Goal: Transaction & Acquisition: Book appointment/travel/reservation

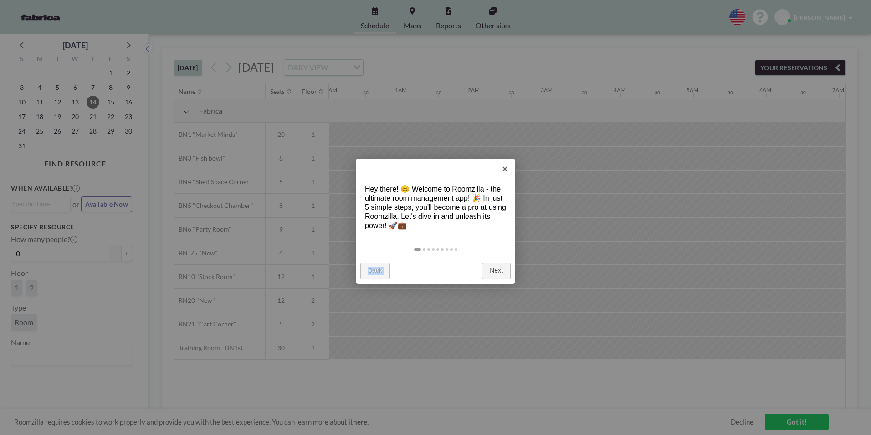
scroll to position [0, 510]
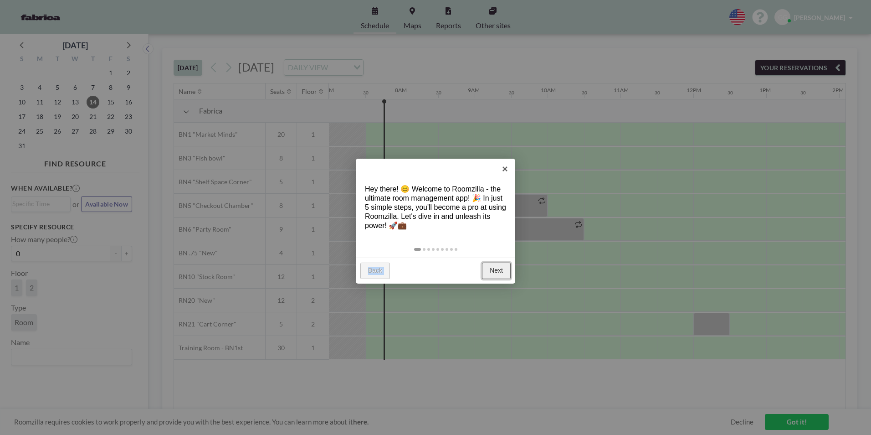
drag, startPoint x: 0, startPoint y: 0, endPoint x: 487, endPoint y: 270, distance: 556.6
click at [487, 270] on link "Next" at bounding box center [496, 270] width 29 height 16
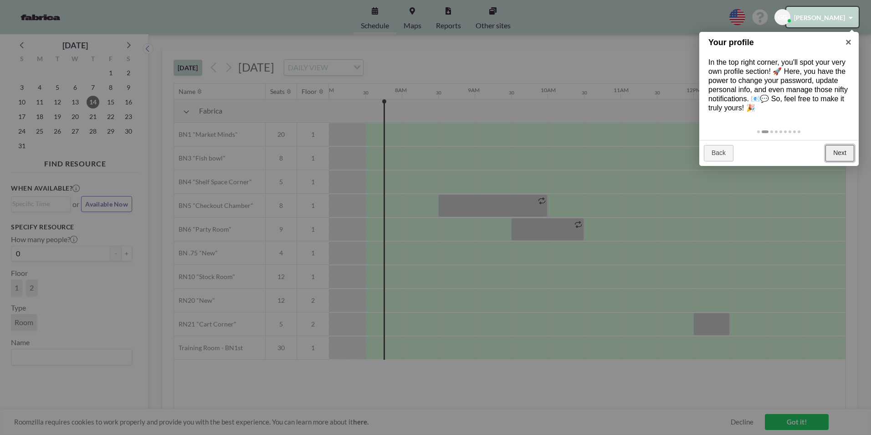
click at [842, 156] on link "Next" at bounding box center [840, 153] width 29 height 16
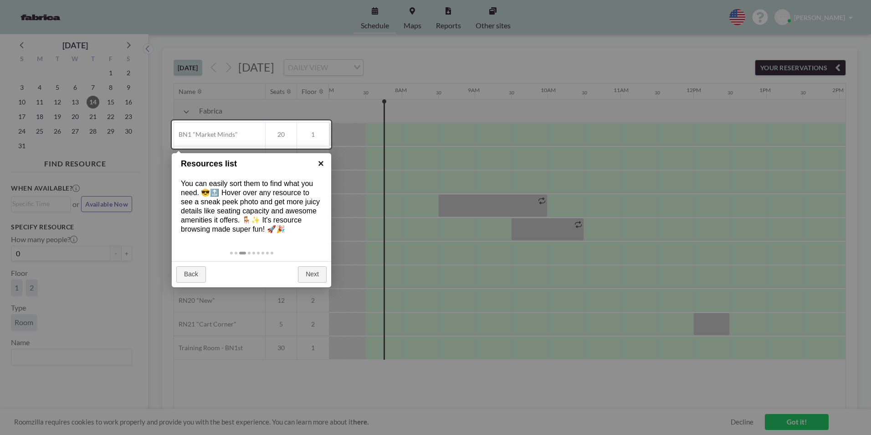
click at [321, 160] on link "×" at bounding box center [321, 163] width 21 height 21
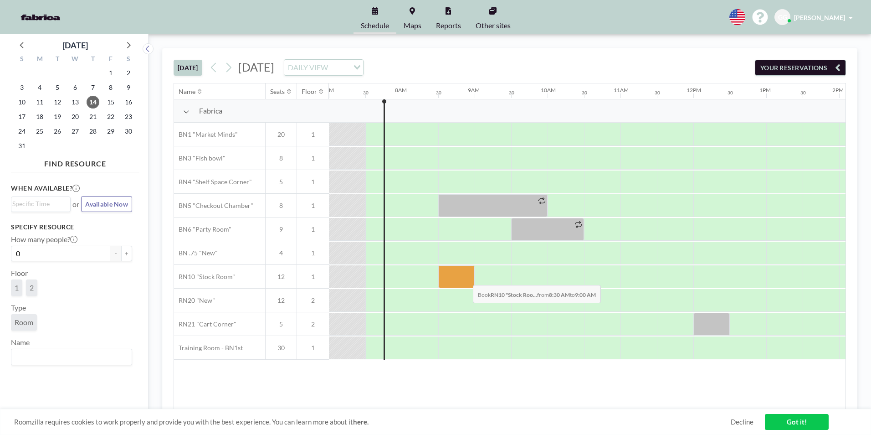
click at [466, 278] on div at bounding box center [456, 276] width 36 height 23
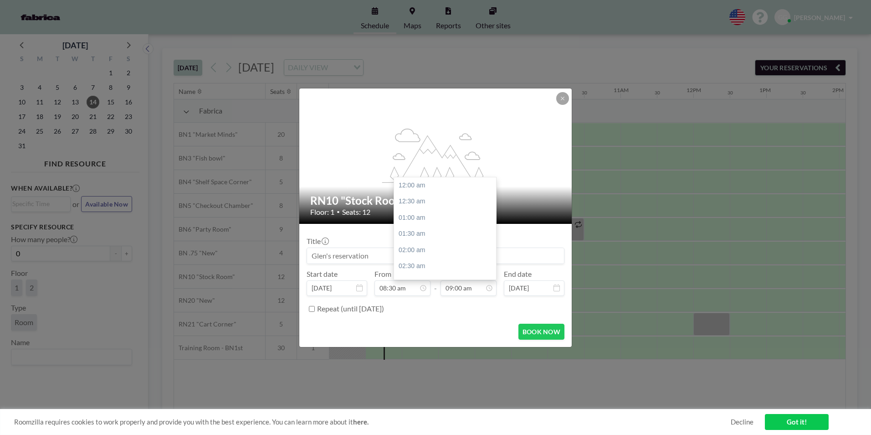
scroll to position [292, 0]
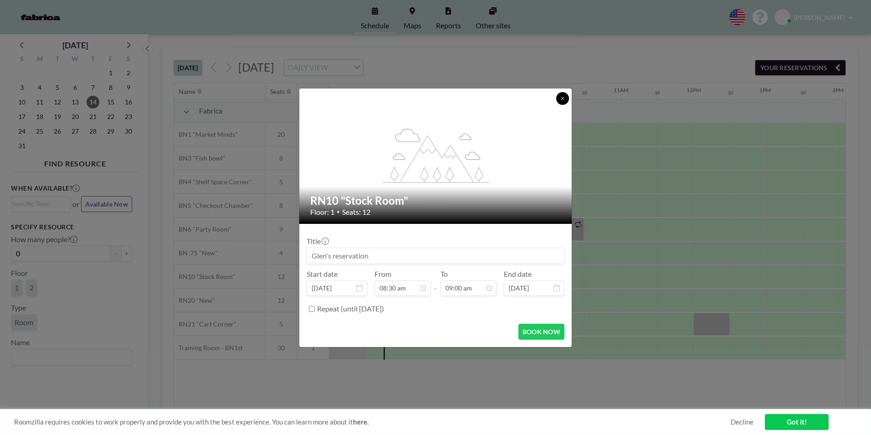
click at [564, 96] on icon at bounding box center [562, 98] width 5 height 5
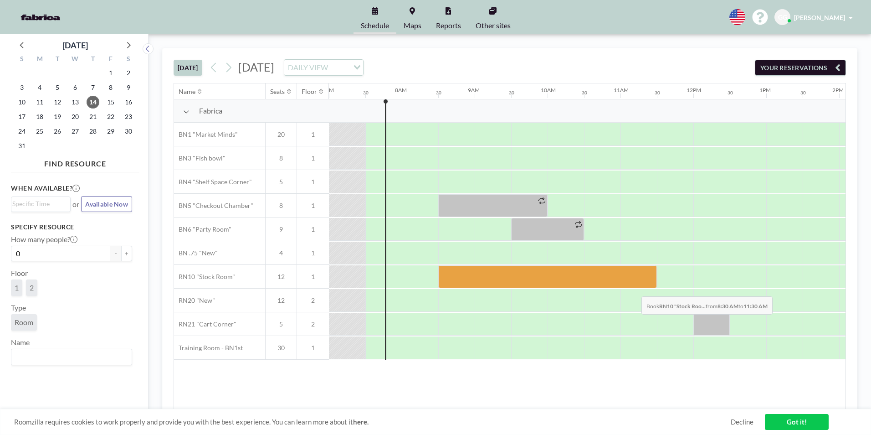
drag, startPoint x: 467, startPoint y: 280, endPoint x: 634, endPoint y: 289, distance: 167.5
click at [634, 289] on div "Fabrica BN1 "Market Minds" 20 1 BN3 "Fish bowl" 8 1 BN4 "[GEOGRAPHIC_DATA]" 5 1…" at bounding box center [616, 229] width 1904 height 260
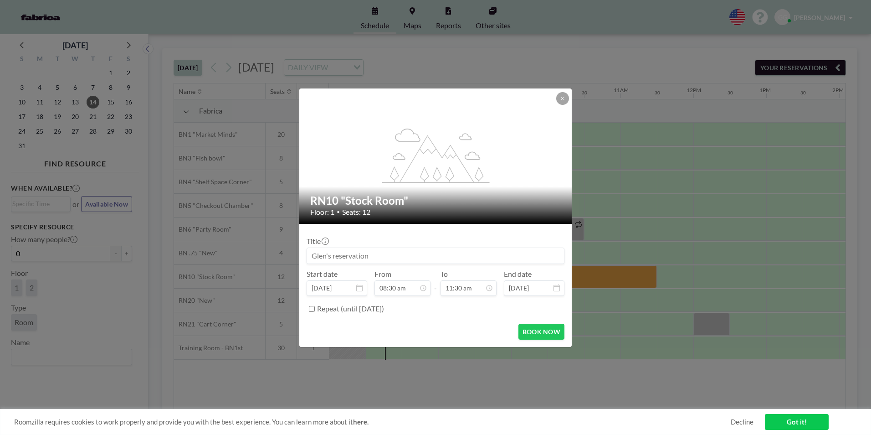
scroll to position [373, 0]
click at [535, 334] on button "BOOK NOW" at bounding box center [541, 331] width 46 height 16
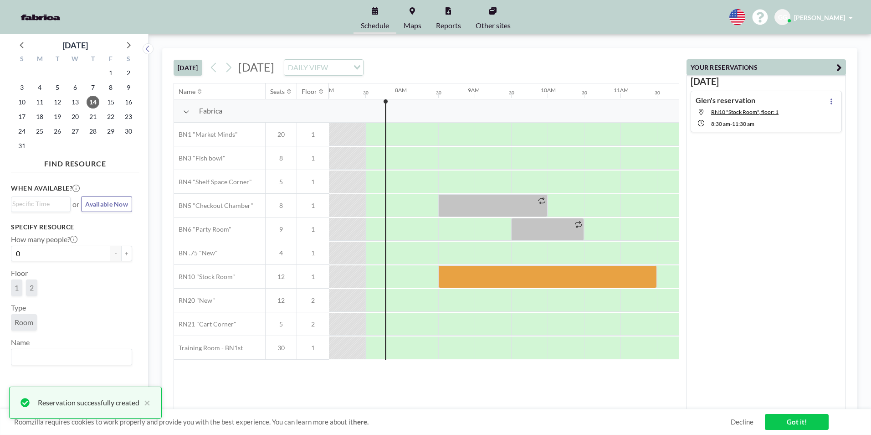
click at [790, 420] on link "Got it!" at bounding box center [797, 422] width 64 height 16
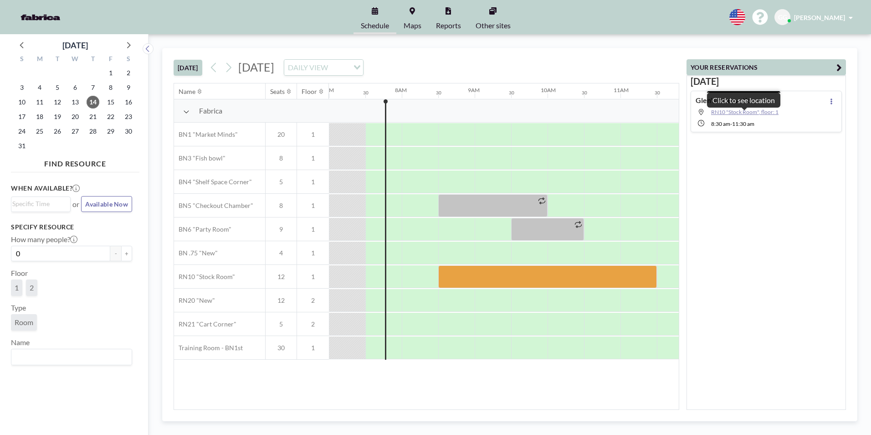
click at [748, 111] on span "RN10 "Stock Room", floor: 1" at bounding box center [744, 111] width 67 height 7
